Goal: Transaction & Acquisition: Book appointment/travel/reservation

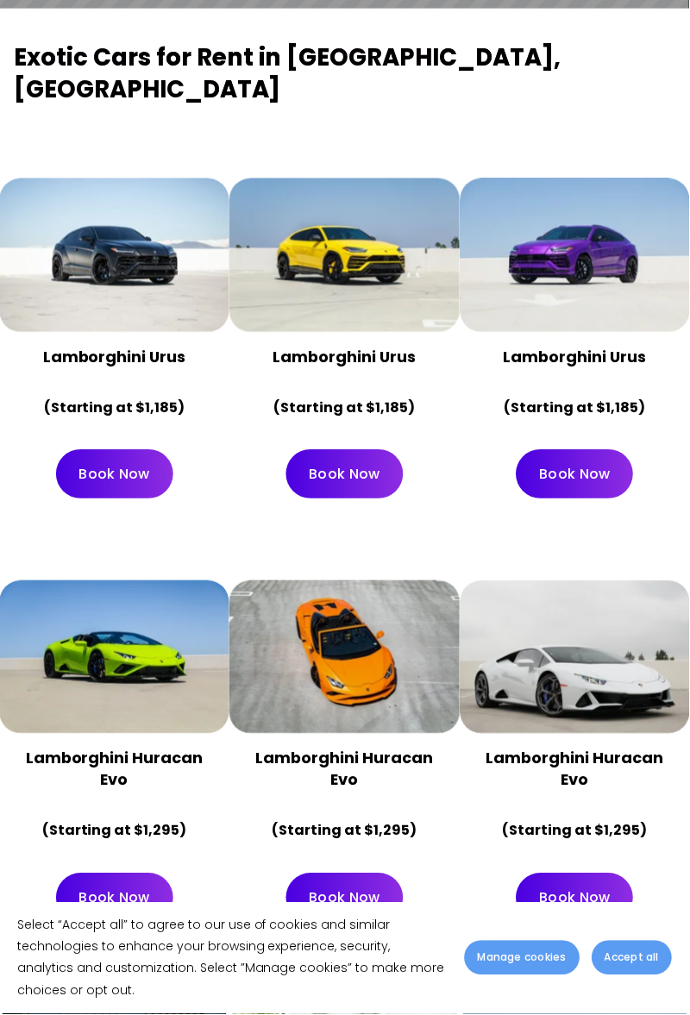
scroll to position [602, 0]
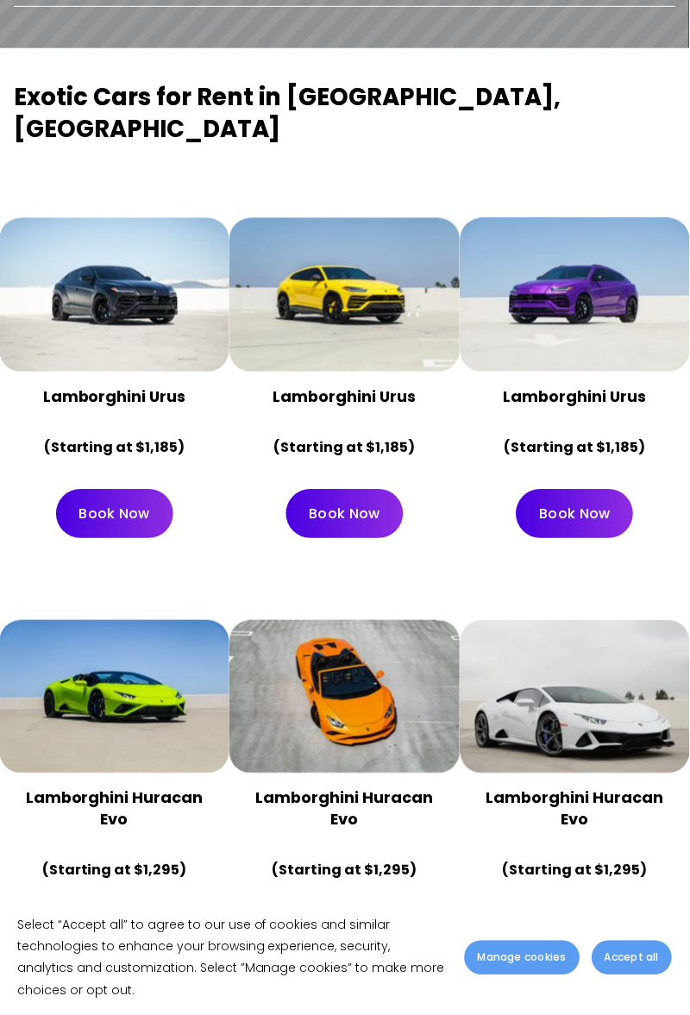
click at [376, 267] on div at bounding box center [344, 294] width 230 height 153
click at [367, 490] on link "Book Now" at bounding box center [344, 514] width 117 height 49
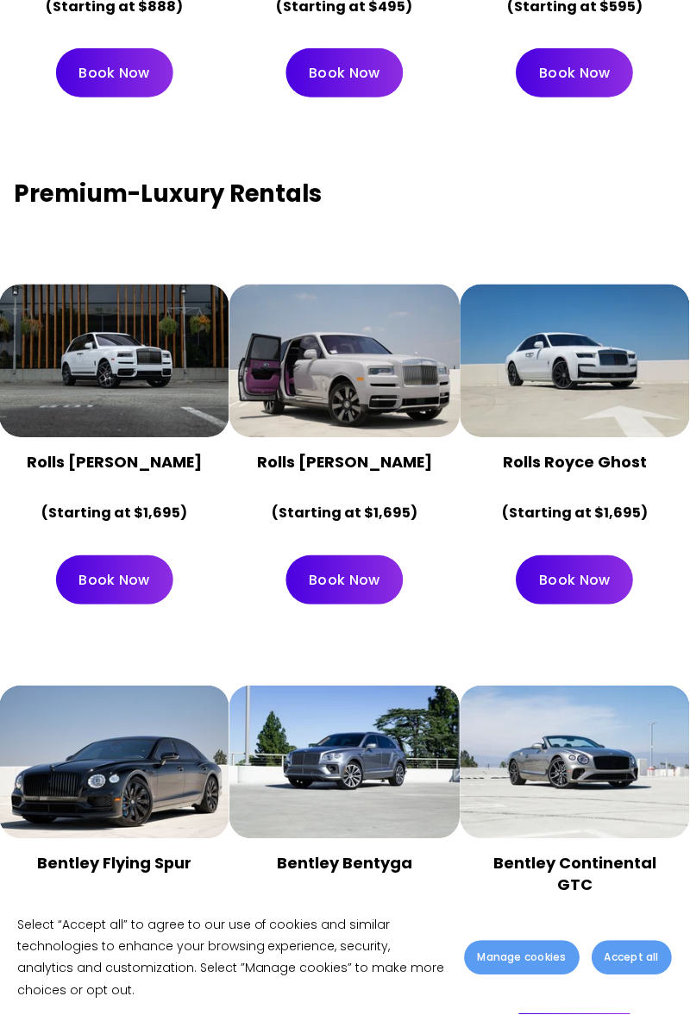
scroll to position [2672, 0]
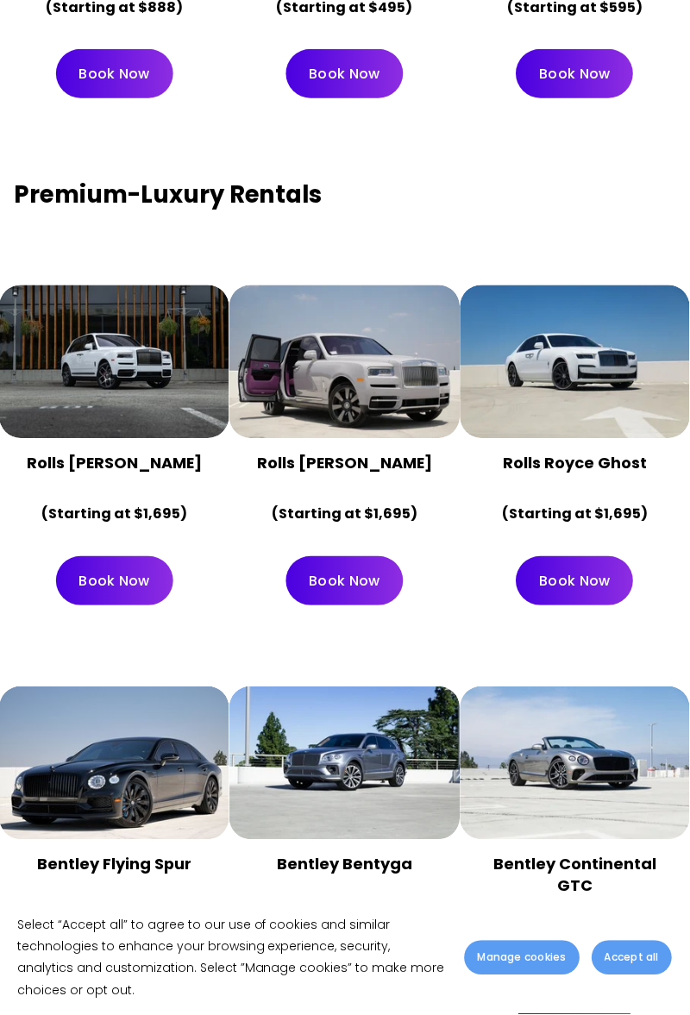
click at [587, 352] on div at bounding box center [575, 361] width 230 height 153
click at [343, 341] on div at bounding box center [344, 361] width 230 height 153
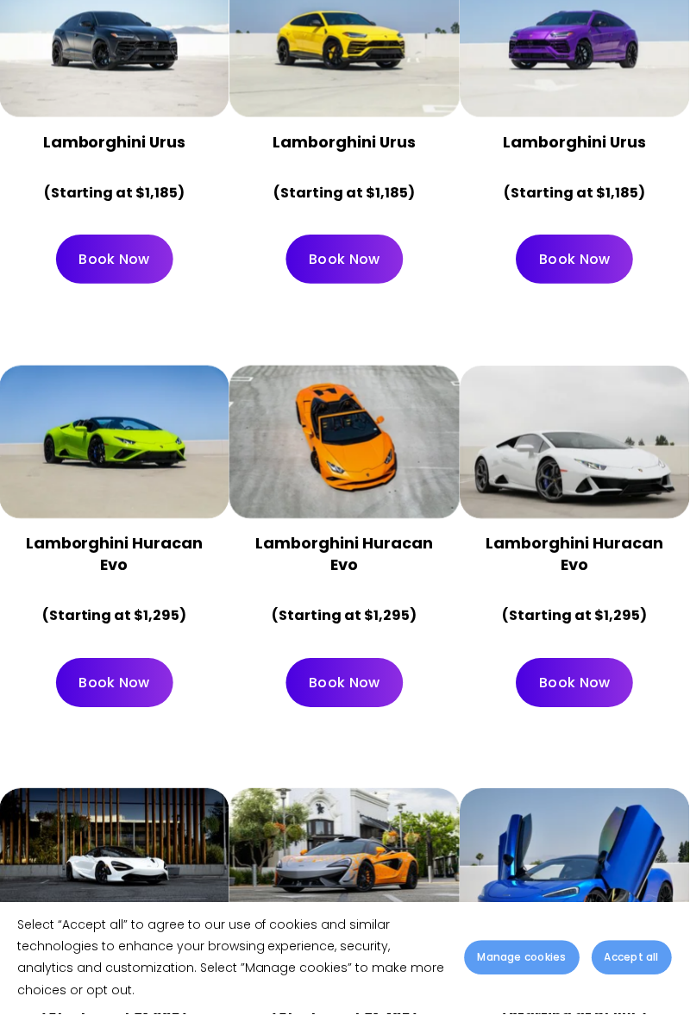
scroll to position [859, 0]
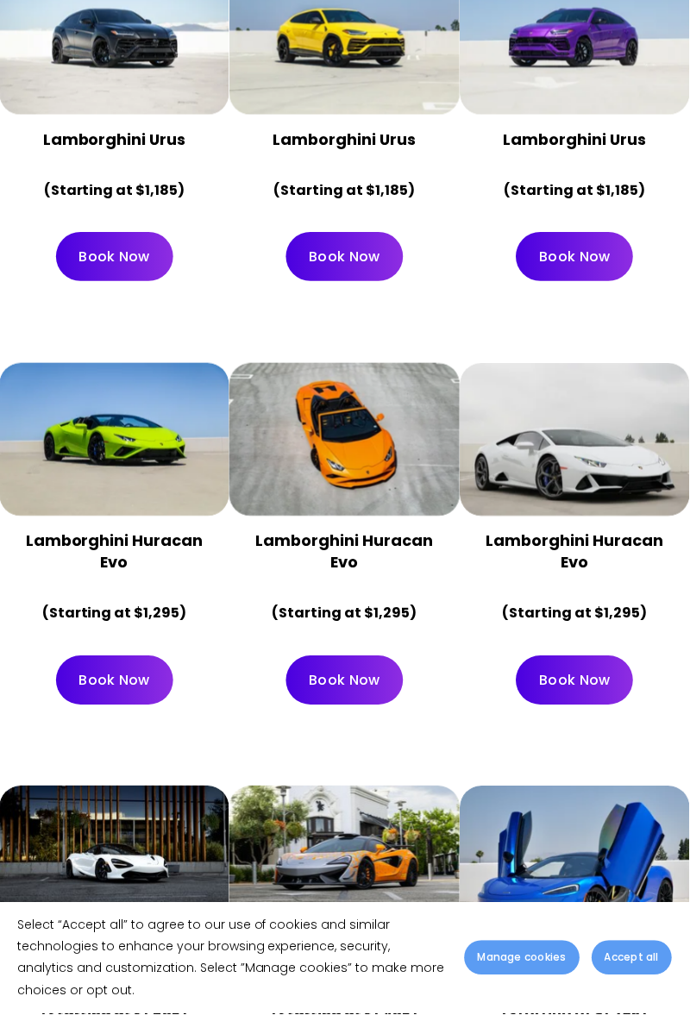
click at [384, 433] on div at bounding box center [344, 439] width 230 height 153
click at [364, 516] on div "Lamborghini Huracan Evo (Starting at $1,295)" at bounding box center [344, 578] width 230 height 125
click at [360, 603] on strong "(Starting at $1,295)" at bounding box center [344, 613] width 145 height 20
click at [343, 530] on strong "Lamborghini Huracan Evo" at bounding box center [346, 551] width 181 height 43
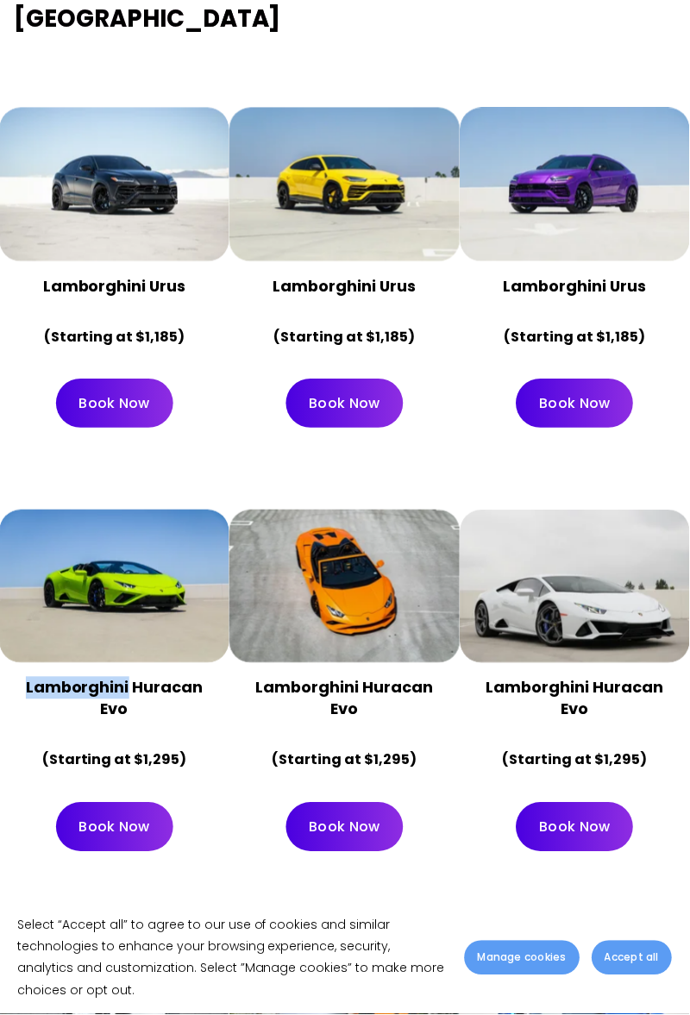
scroll to position [0, 0]
